Goal: Book appointment/travel/reservation

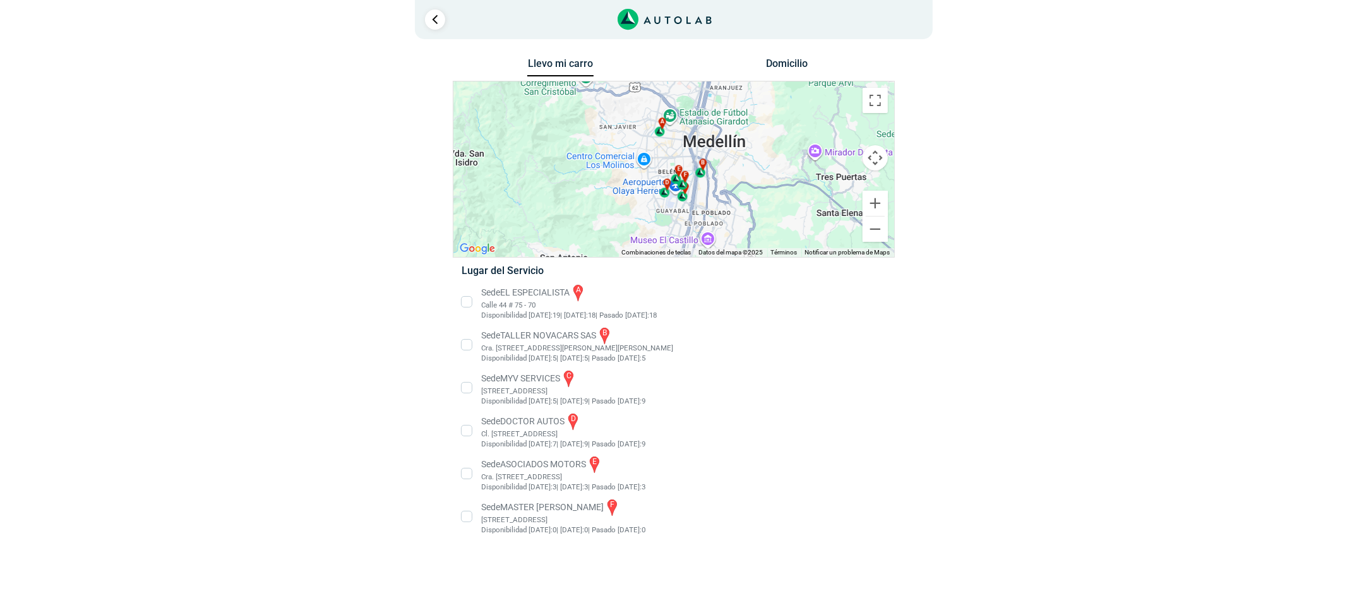
click at [531, 304] on li "Sede EL ESPECIALISTA a Calle 44 # 75 - 70 Disponibilidad [DATE]: 19 | [DATE]: 1…" at bounding box center [673, 302] width 443 height 38
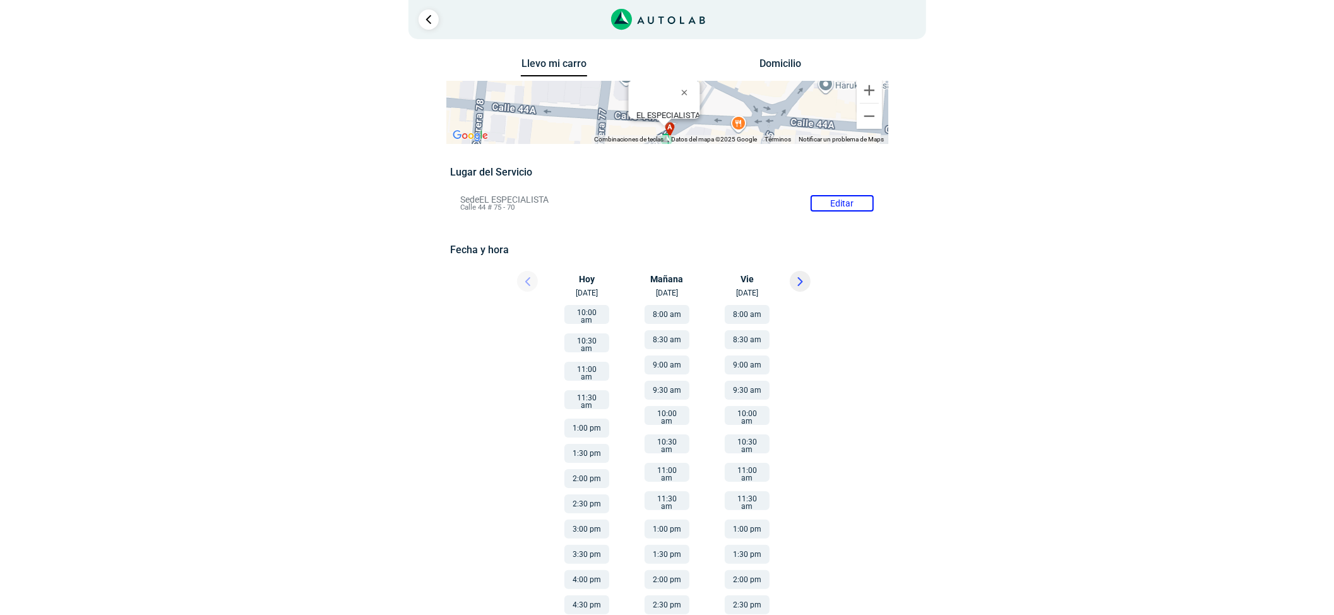
click at [744, 316] on button "8:00 am" at bounding box center [747, 314] width 45 height 19
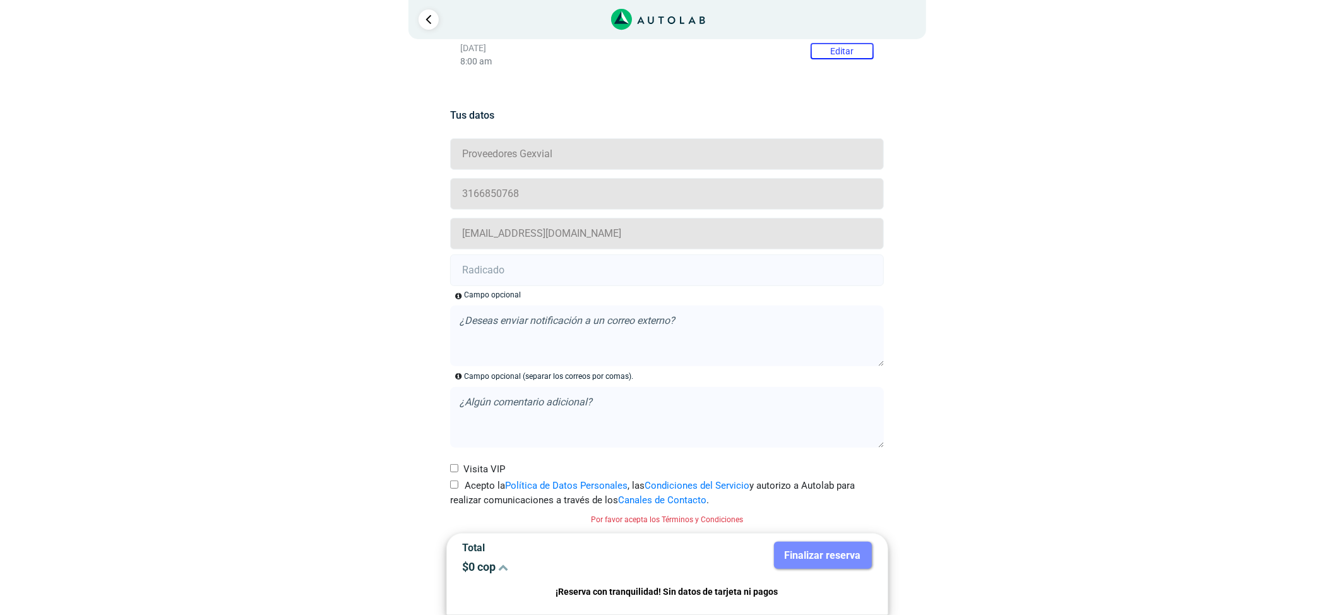
click at [451, 485] on input "Acepto la Política de Datos Personales , las Condiciones del Servicio y autoriz…" at bounding box center [454, 485] width 8 height 8
checkbox input "true"
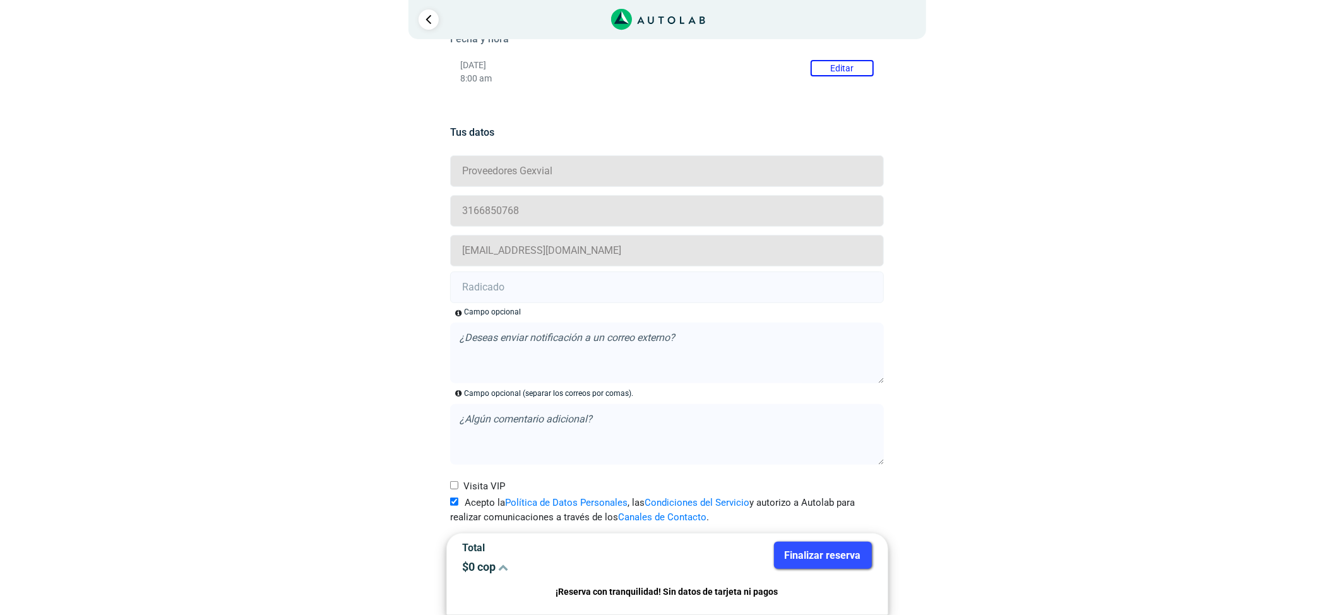
click at [476, 296] on input "text" at bounding box center [667, 288] width 434 height 32
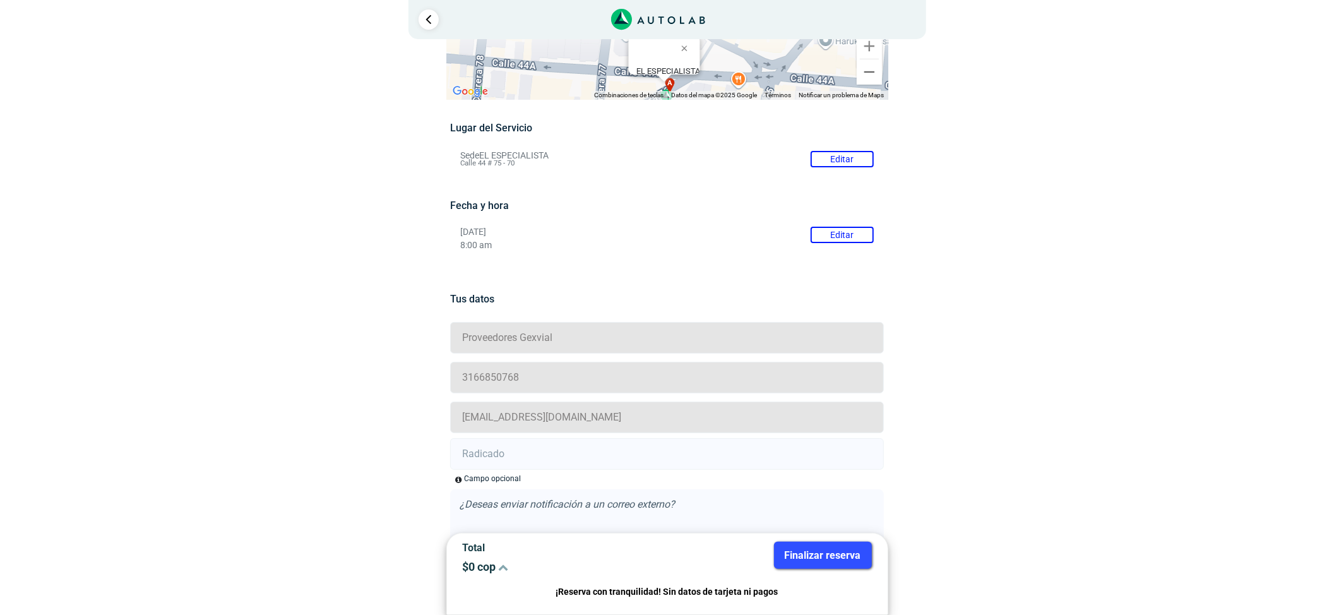
scroll to position [44, 0]
click at [592, 439] on input "text" at bounding box center [667, 455] width 434 height 32
paste input "21004682"
type input "21004682"
click at [844, 544] on button "Finalizar reserva" at bounding box center [823, 555] width 98 height 27
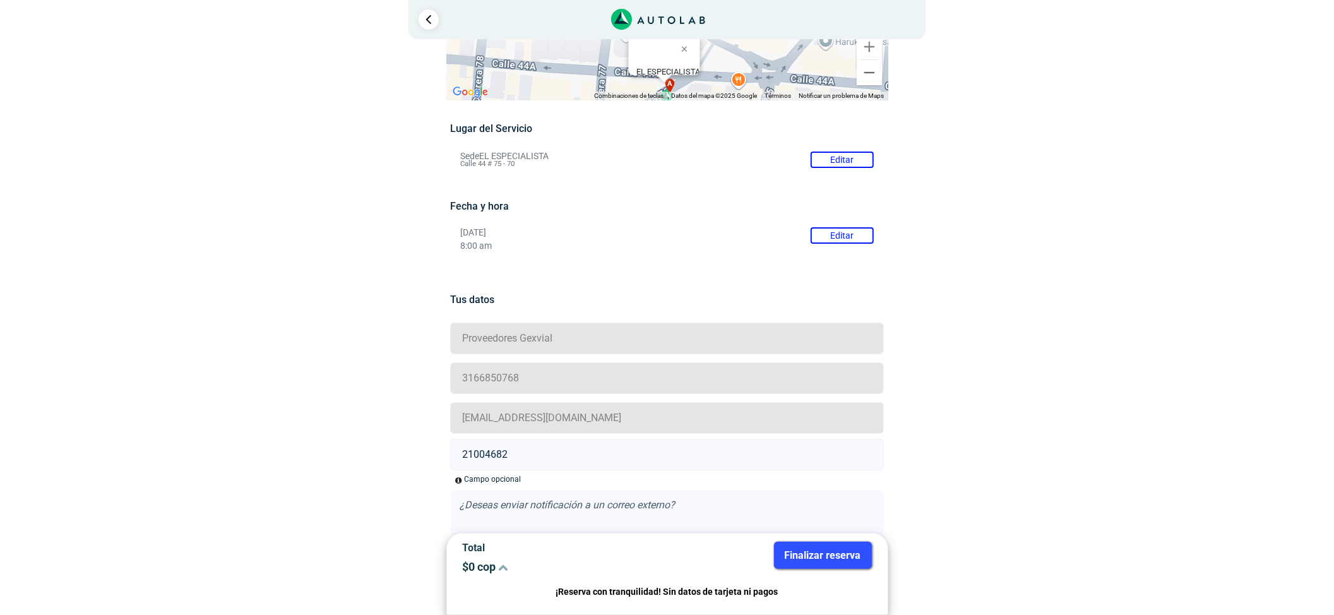
scroll to position [0, 0]
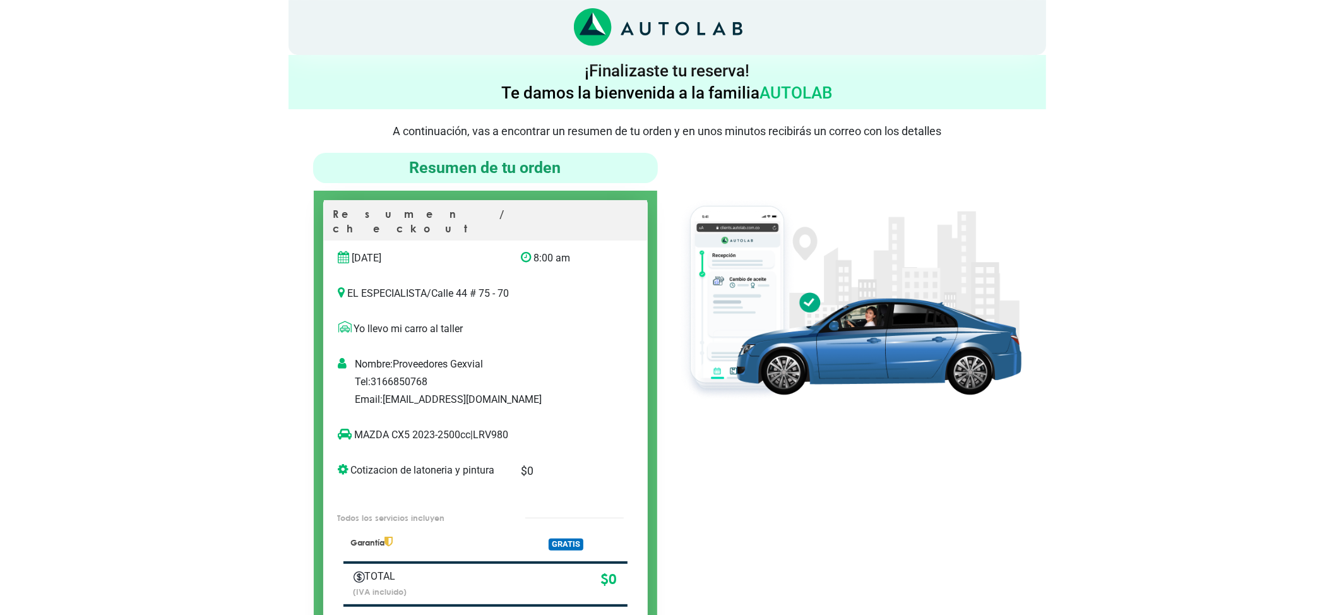
scroll to position [84, 0]
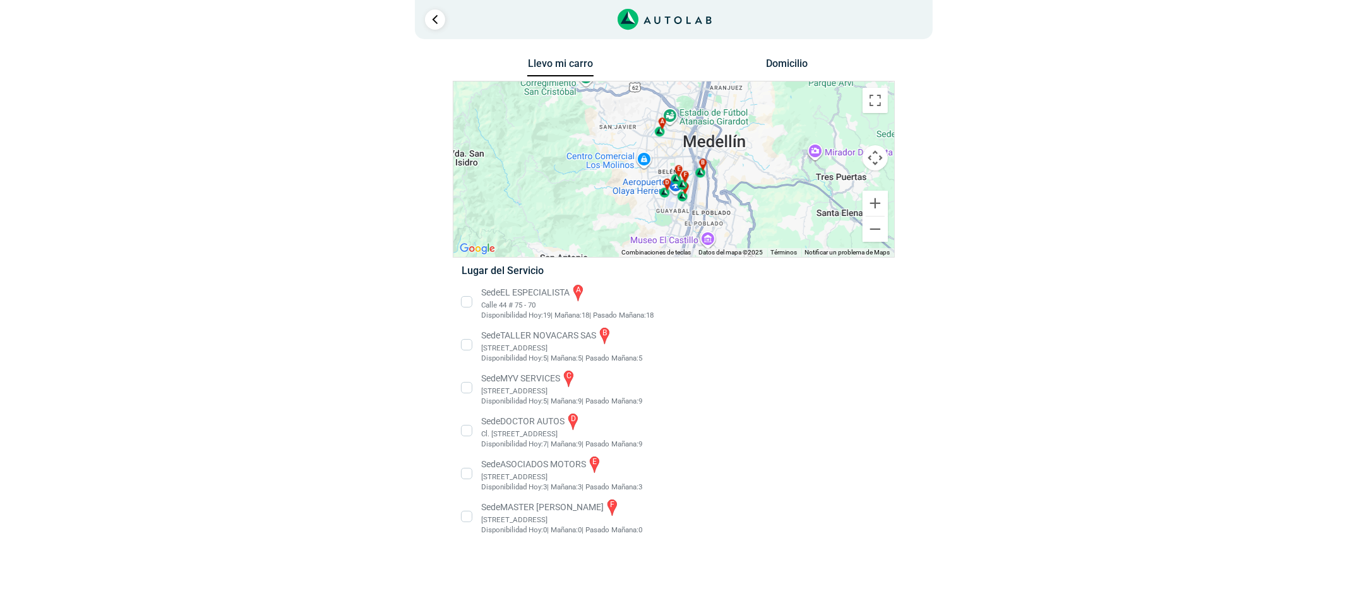
click at [534, 281] on div "Lugar del Servicio Sede EL ESPECIALISTA a" at bounding box center [674, 405] width 442 height 281
click at [534, 283] on li "Sede EL ESPECIALISTA a Calle 44 # 75 - 70 Disponibilidad Hoy: 19 | Mañana: 18 18" at bounding box center [673, 302] width 443 height 38
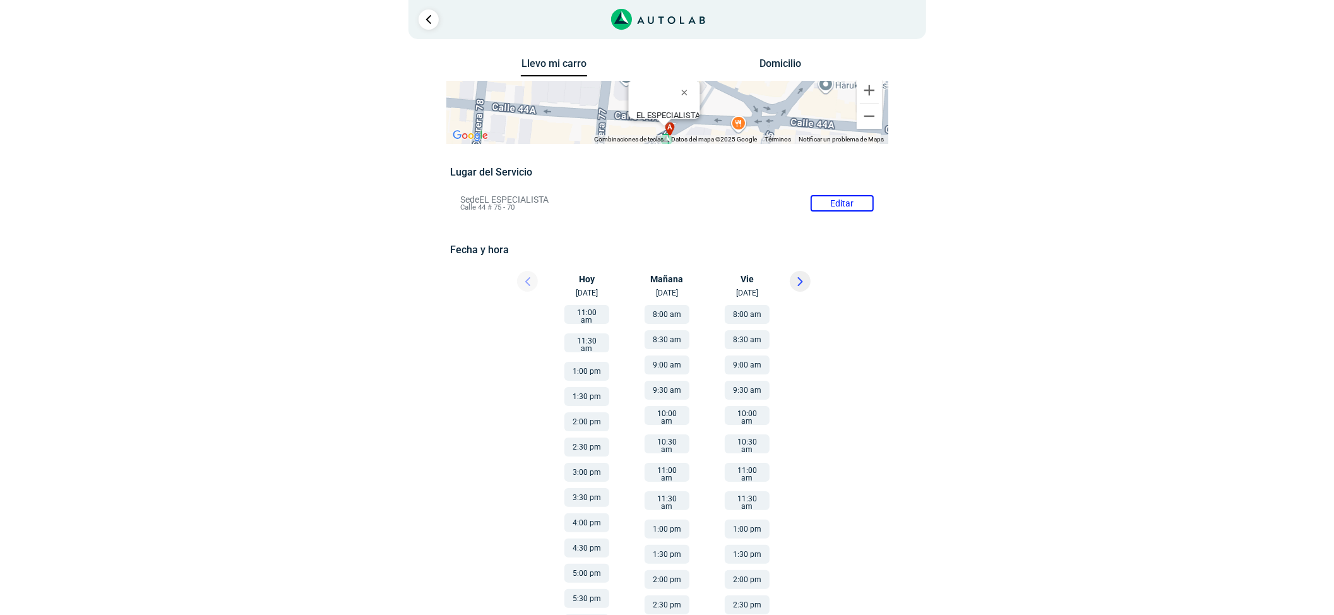
click at [794, 284] on button at bounding box center [800, 281] width 21 height 21
click at [688, 318] on button "8:00 am" at bounding box center [667, 314] width 45 height 19
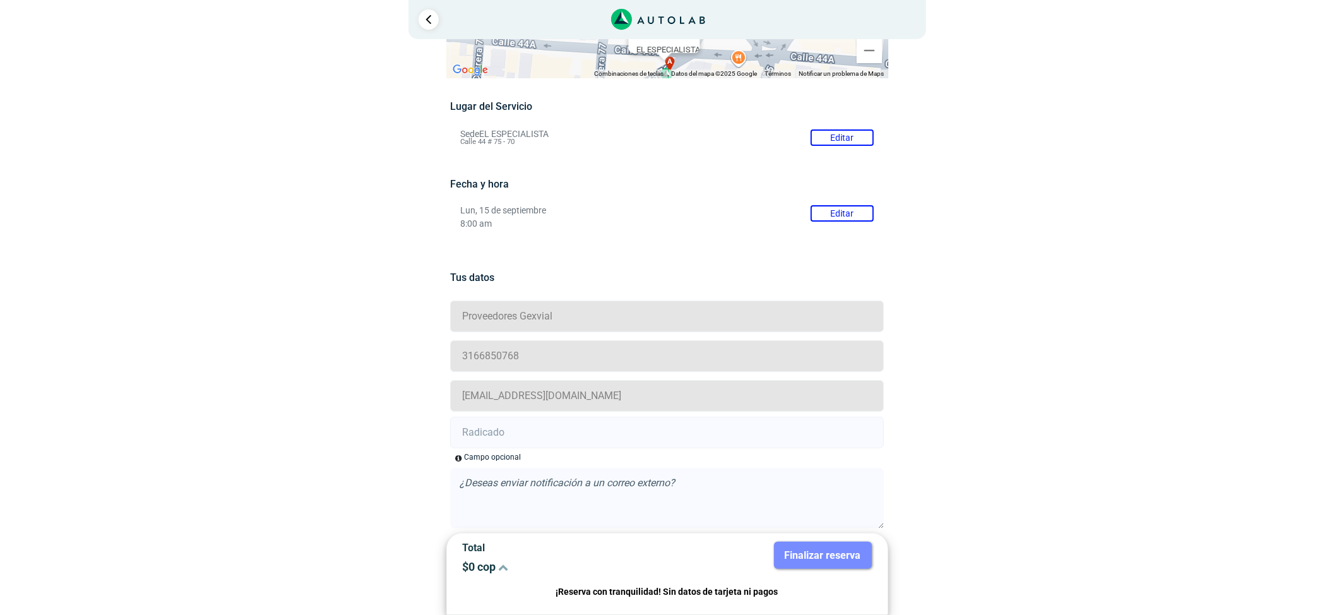
scroll to position [229, 0]
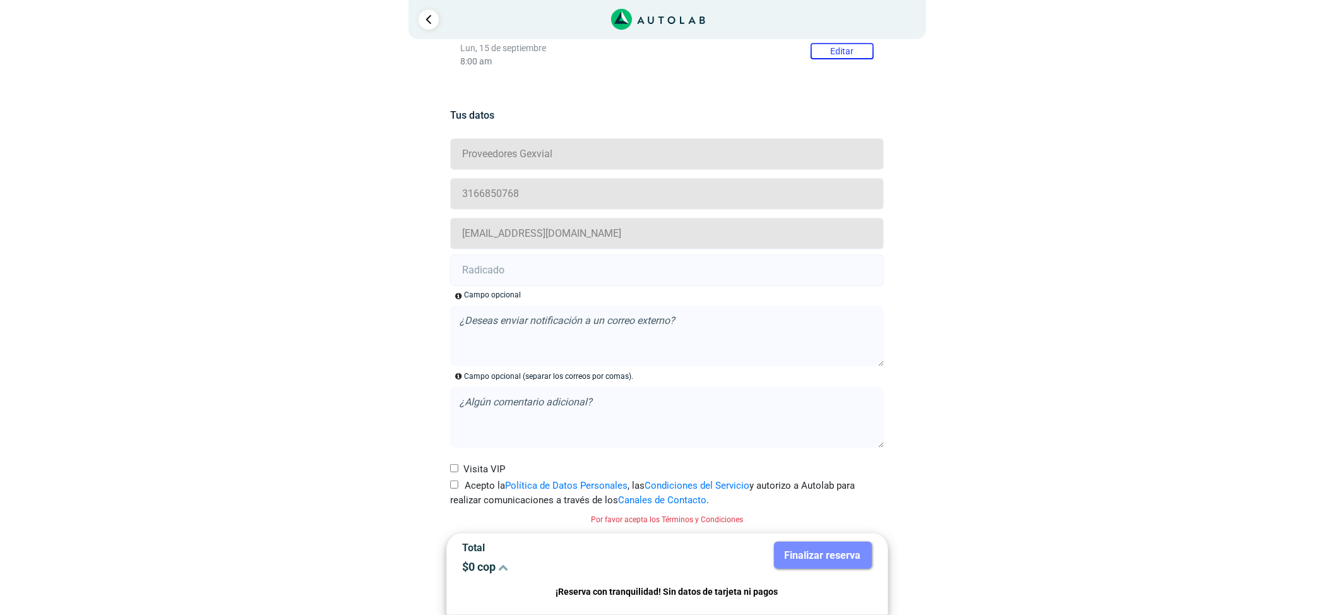
click at [457, 491] on label "Acepto la Política de Datos Personales , las Condiciones del Servicio y autoriz…" at bounding box center [667, 493] width 434 height 28
click at [457, 489] on input "Acepto la Política de Datos Personales , las Condiciones del Servicio y autoriz…" at bounding box center [454, 485] width 8 height 8
checkbox input "true"
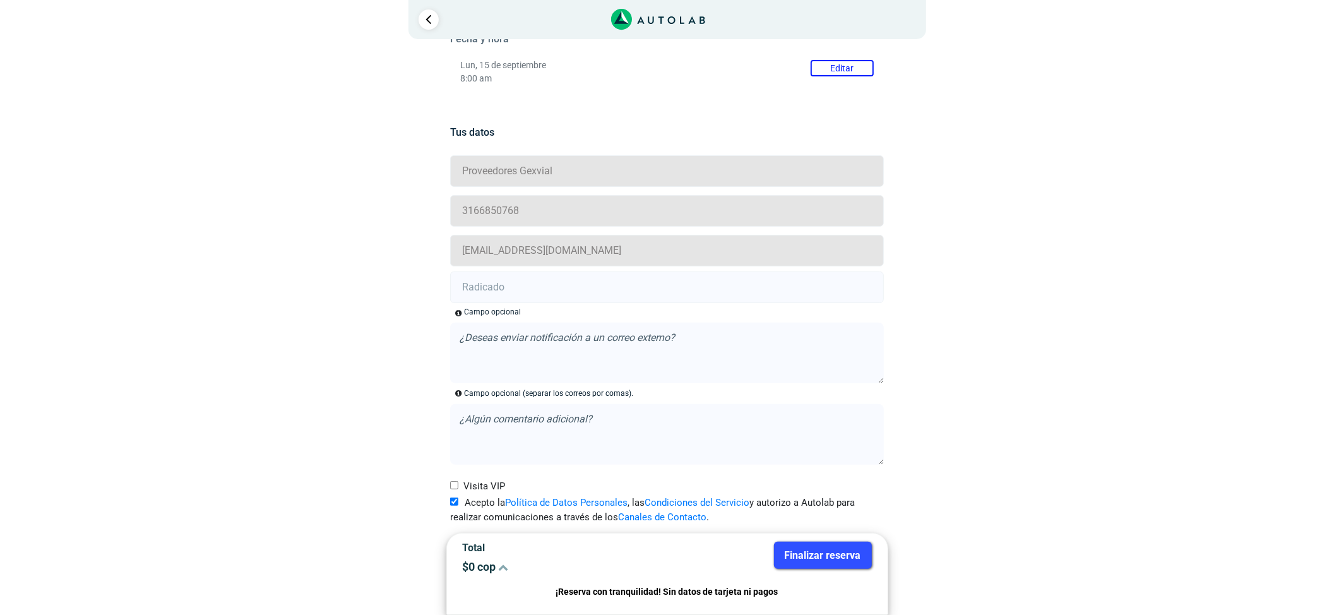
click at [559, 306] on form "Proveedores Gexvial 3166850768 proveedoresgexvial@grupomok.com Campo opcional ,…" at bounding box center [667, 339] width 434 height 373
click at [558, 290] on input "text" at bounding box center [667, 288] width 434 height 32
paste input "21004681"
type input "21004681"
click at [844, 556] on button "Finalizar reserva" at bounding box center [823, 555] width 98 height 27
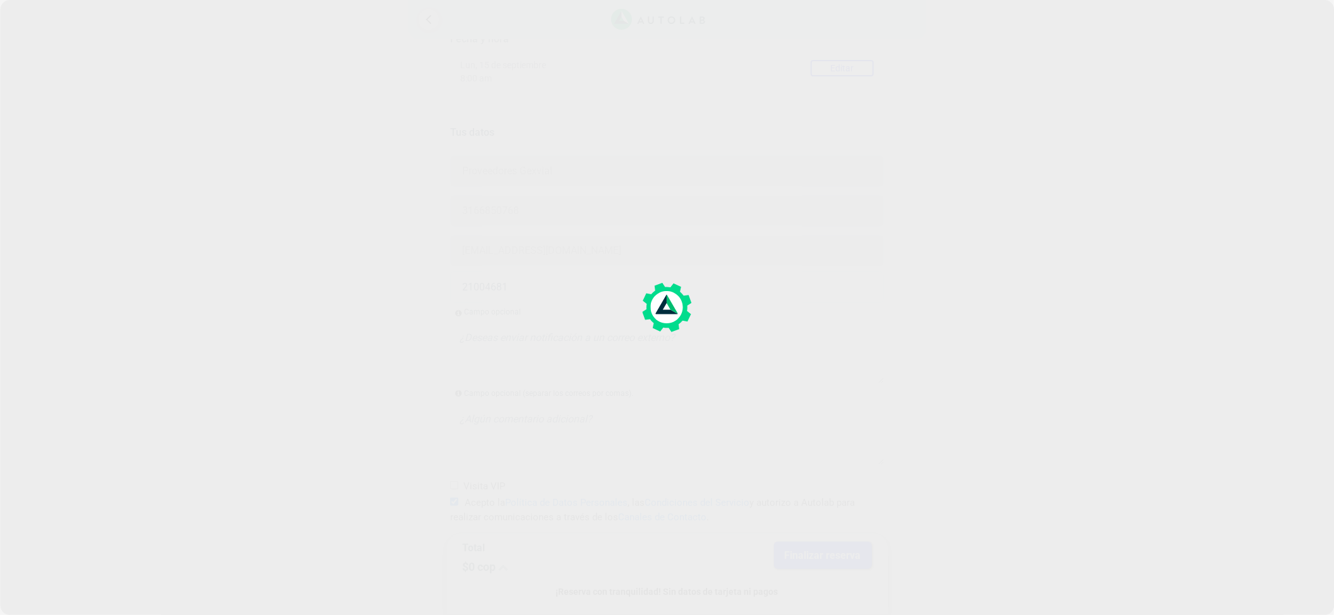
scroll to position [0, 0]
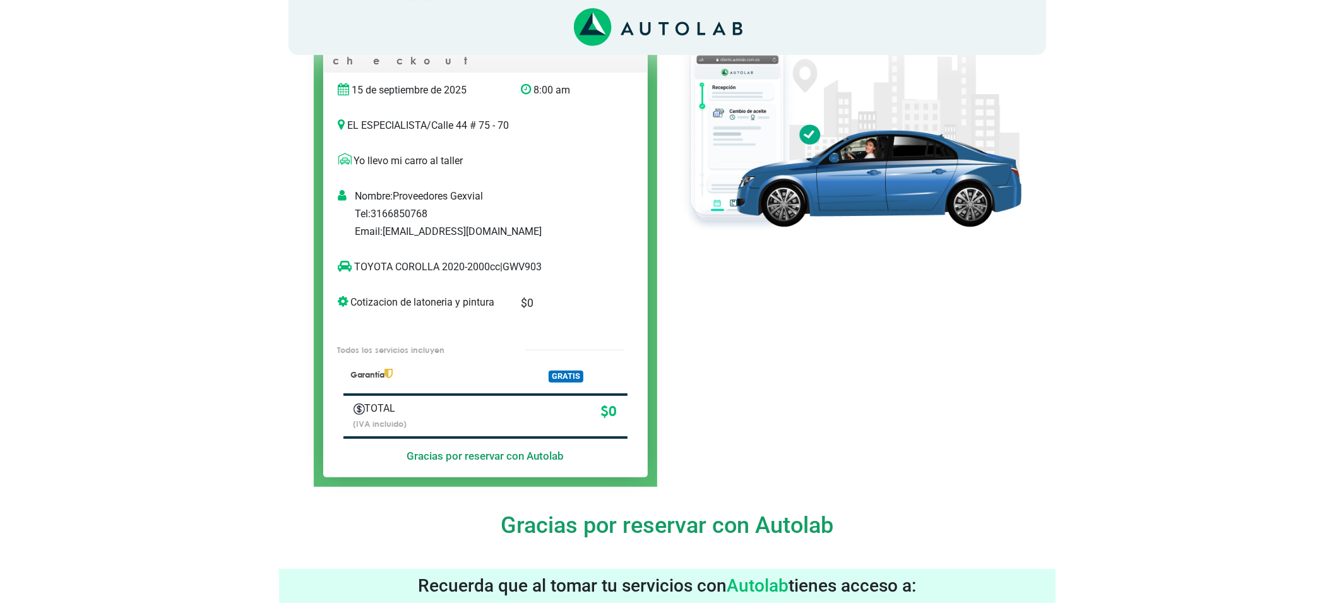
scroll to position [84, 0]
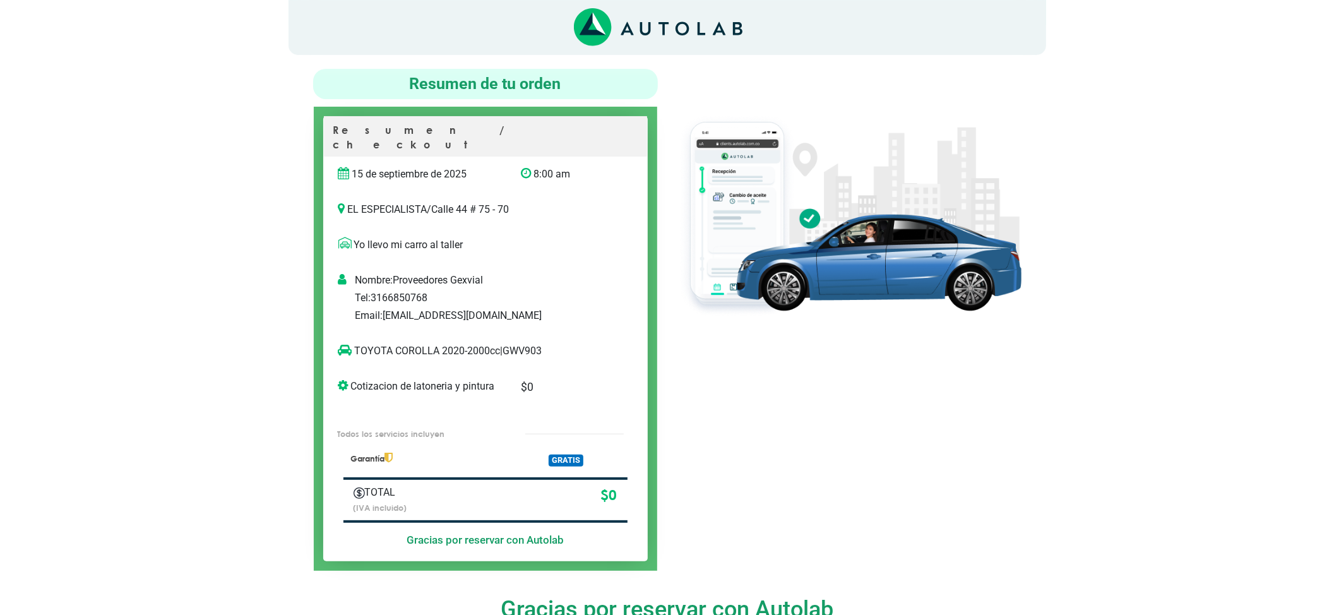
click at [412, 344] on p "TOYOTA COROLLA 2020-2000cc | GWV903" at bounding box center [472, 351] width 268 height 15
click at [408, 344] on p "TOYOTA COROLLA 2020-2000cc | GWV903" at bounding box center [472, 351] width 268 height 15
click at [541, 344] on p "TOYOTA COROLLA 2020-2000cc | GWV903" at bounding box center [472, 351] width 268 height 15
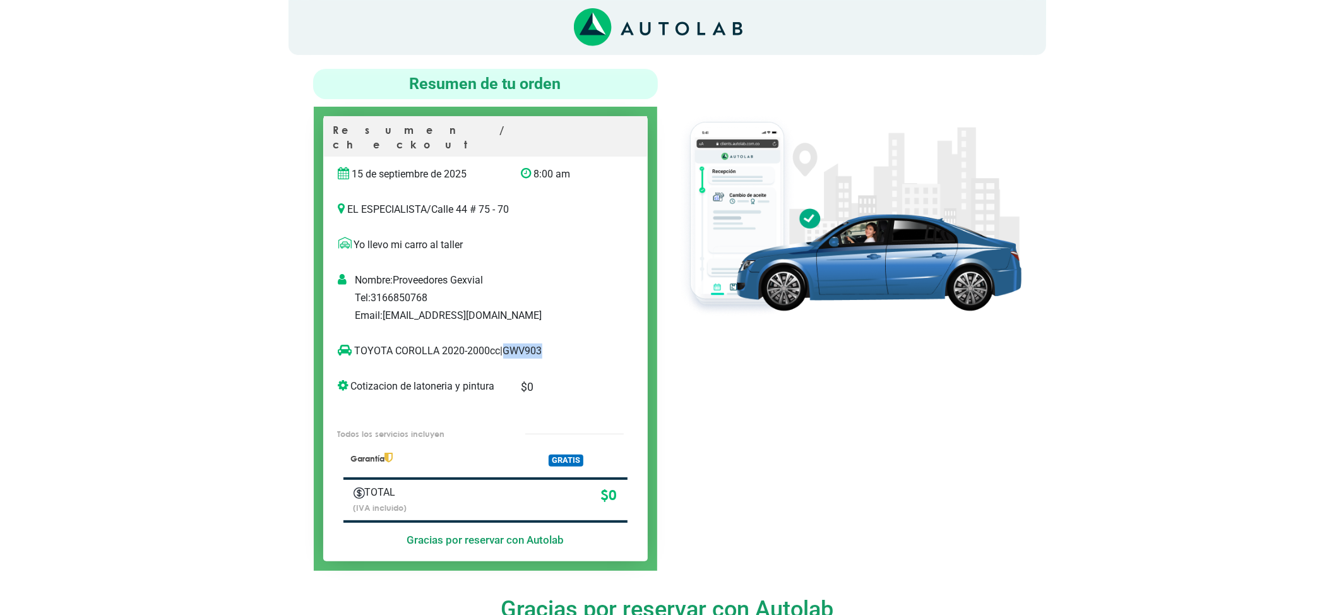
click at [539, 344] on p "TOYOTA COROLLA 2020-2000cc | GWV903" at bounding box center [472, 351] width 268 height 15
copy p "GWV903"
drag, startPoint x: 379, startPoint y: 340, endPoint x: 425, endPoint y: 346, distance: 46.5
click at [423, 346] on div "TOYOTA COROLLA 2020-2000cc | GWV903" at bounding box center [472, 356] width 287 height 25
drag, startPoint x: 438, startPoint y: 333, endPoint x: 352, endPoint y: 344, distance: 86.5
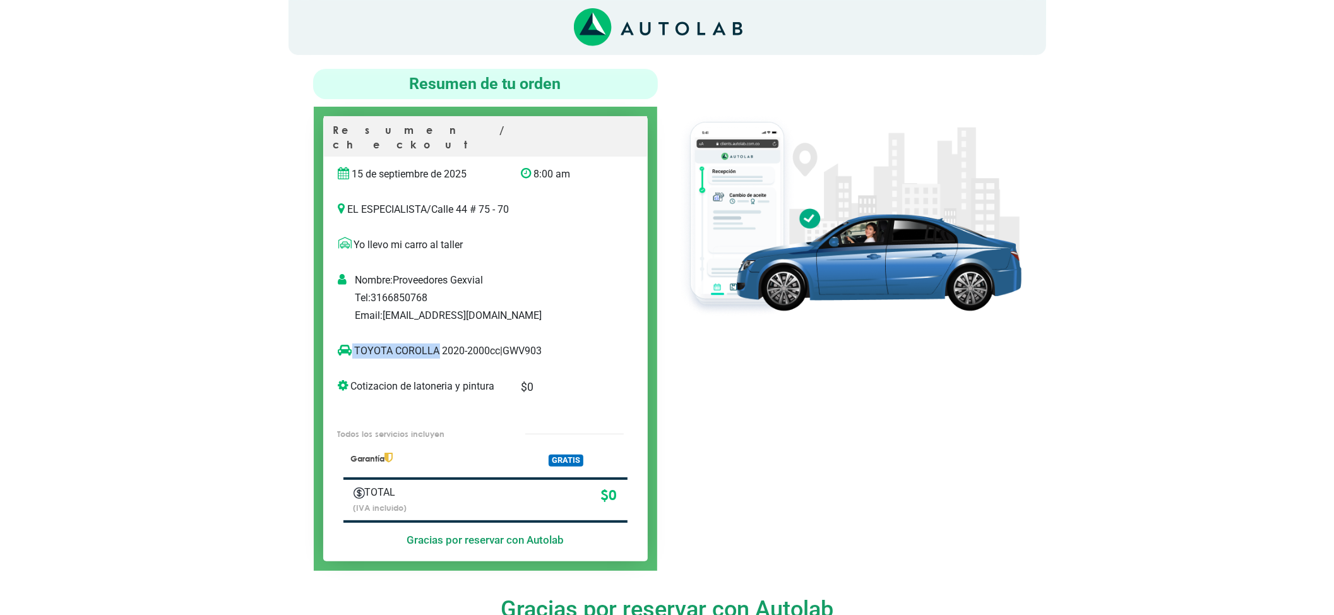
click at [352, 344] on p "TOYOTA COROLLA 2020-2000cc | GWV903" at bounding box center [472, 351] width 268 height 15
copy p "TOYOTA COROLLA"
click at [518, 344] on p "TOYOTA COROLLA 2020-2000cc | GWV903" at bounding box center [472, 351] width 268 height 15
click at [522, 344] on p "TOYOTA COROLLA 2020-2000cc | GWV903" at bounding box center [472, 351] width 268 height 15
click at [523, 344] on p "TOYOTA COROLLA 2020-2000cc | GWV903" at bounding box center [472, 351] width 268 height 15
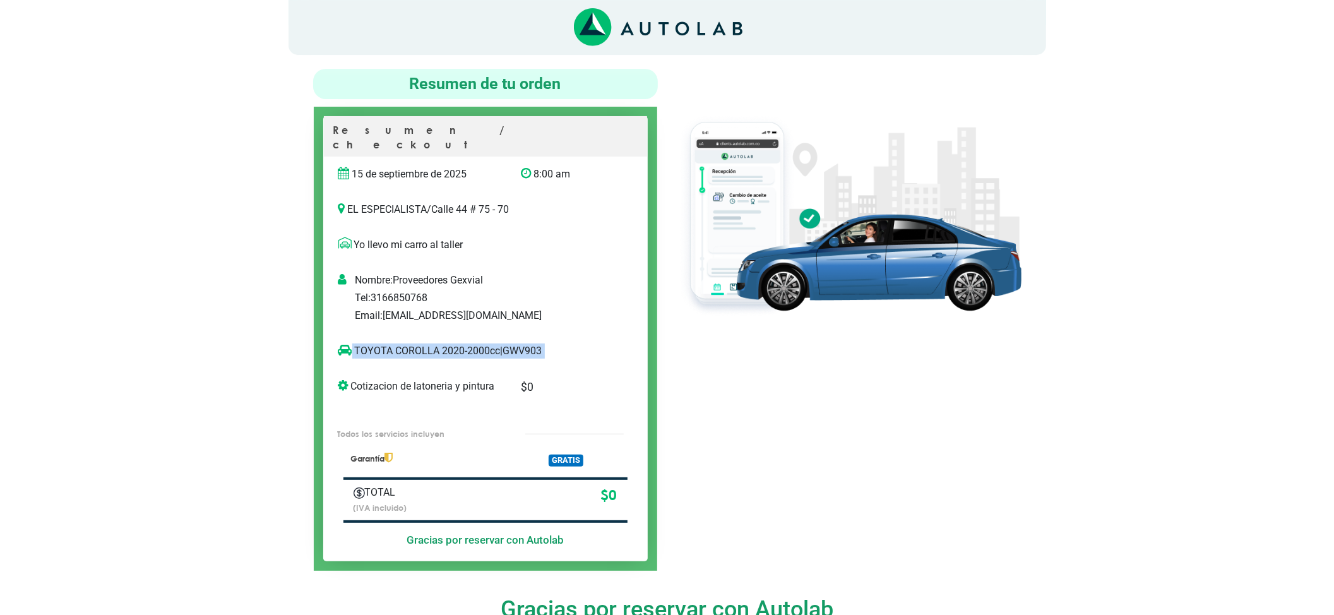
click at [523, 344] on p "TOYOTA COROLLA 2020-2000cc | GWV903" at bounding box center [472, 351] width 268 height 15
click at [539, 346] on div "TOYOTA COROLLA 2020-2000cc | GWV903" at bounding box center [472, 356] width 287 height 25
click at [531, 344] on p "TOYOTA COROLLA 2020-2000cc | GWV903" at bounding box center [472, 351] width 268 height 15
copy p "GWV903"
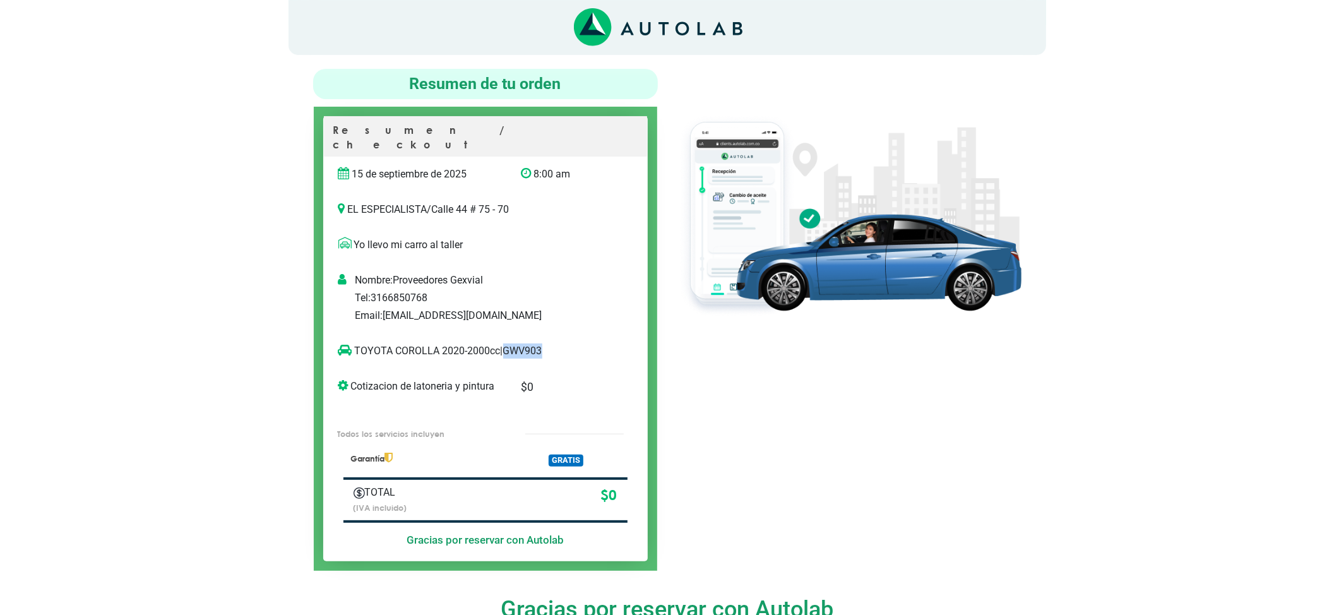
click at [852, 279] on img at bounding box center [849, 215] width 345 height 205
click at [819, 412] on div at bounding box center [849, 320] width 364 height 502
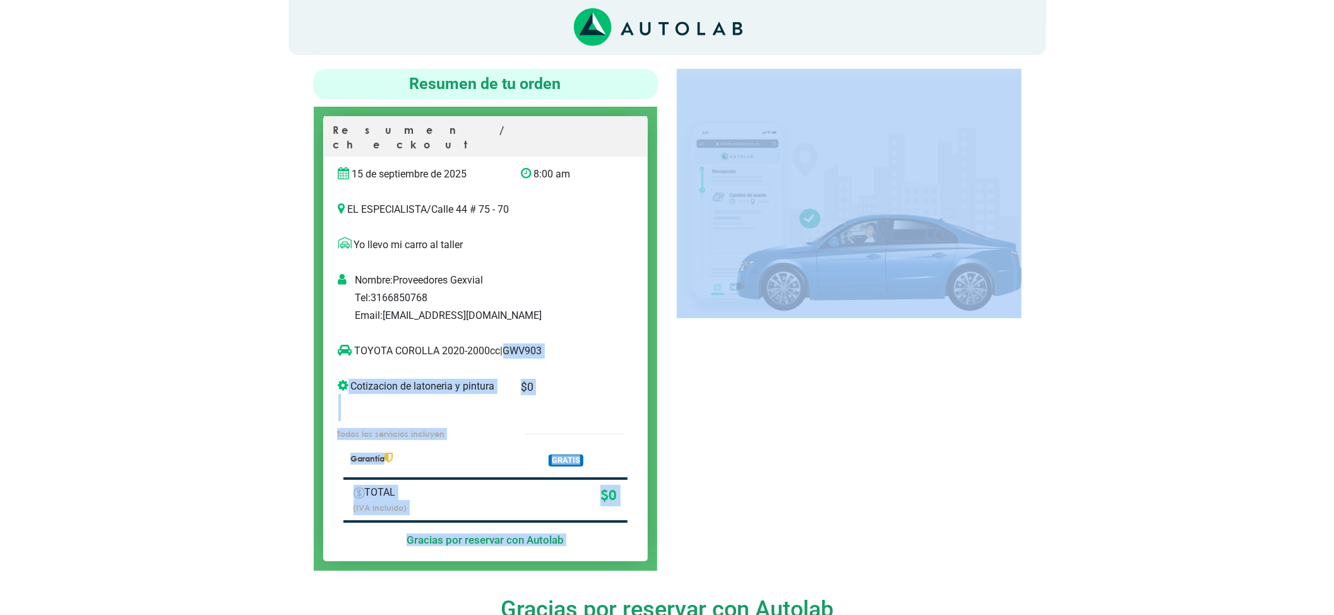
click at [806, 408] on div at bounding box center [849, 320] width 364 height 502
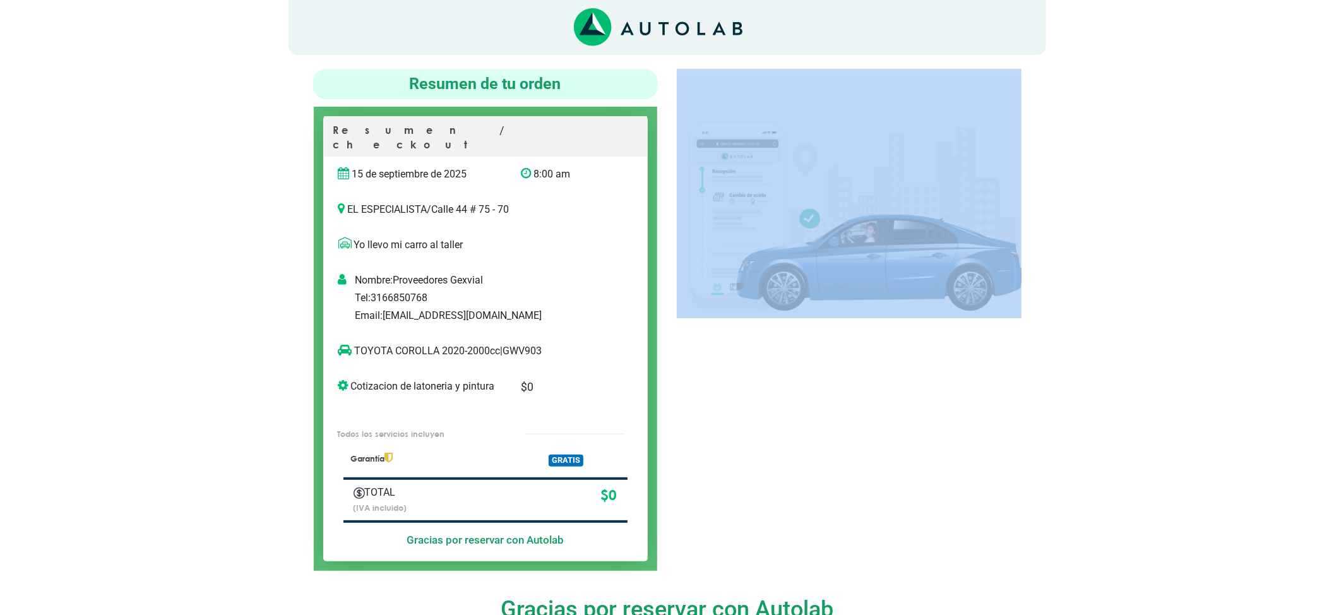
click at [806, 408] on div at bounding box center [849, 320] width 364 height 502
click at [806, 407] on div at bounding box center [849, 320] width 364 height 502
